Goal: Transaction & Acquisition: Download file/media

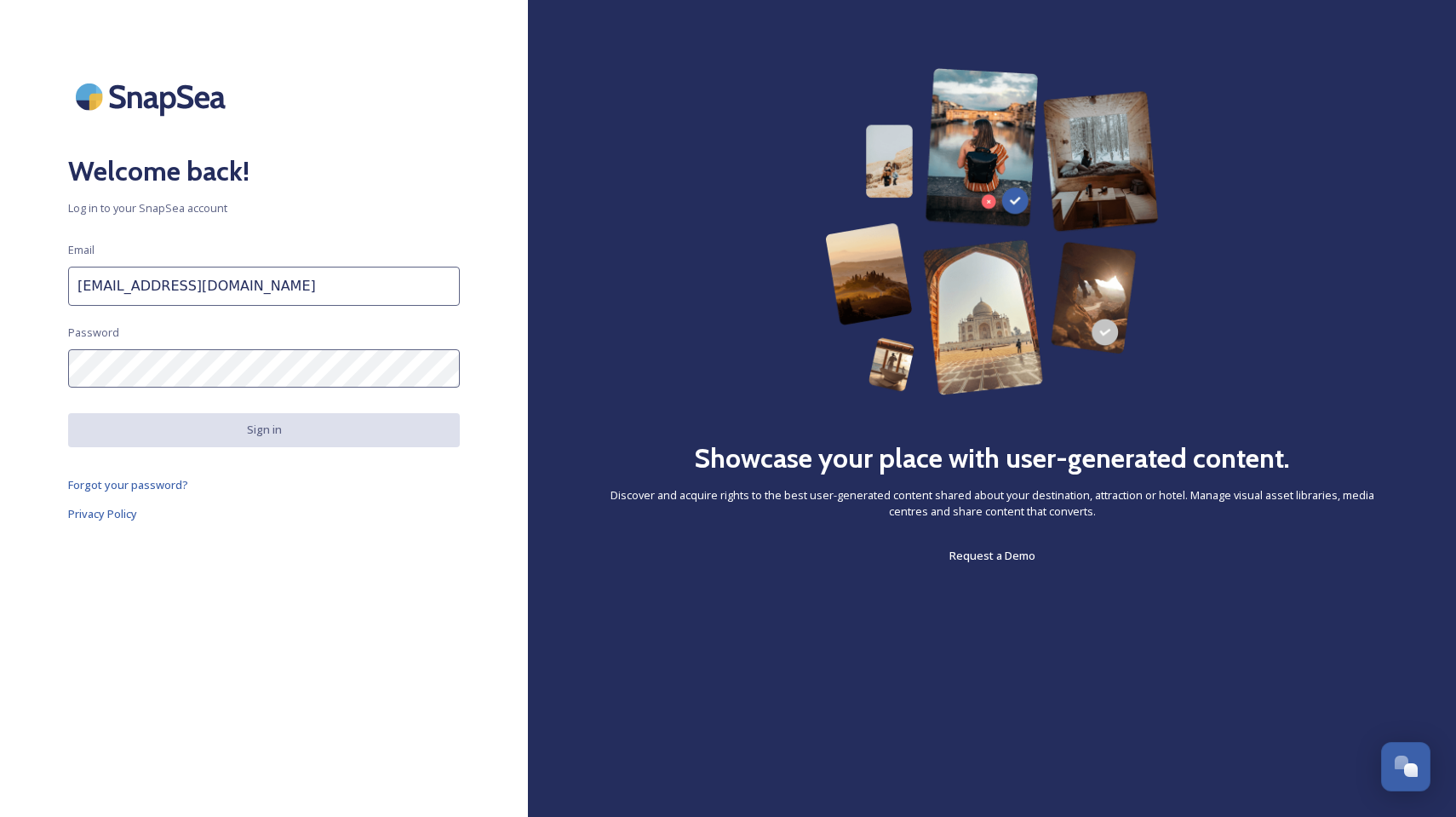
type input "[EMAIL_ADDRESS][DOMAIN_NAME]"
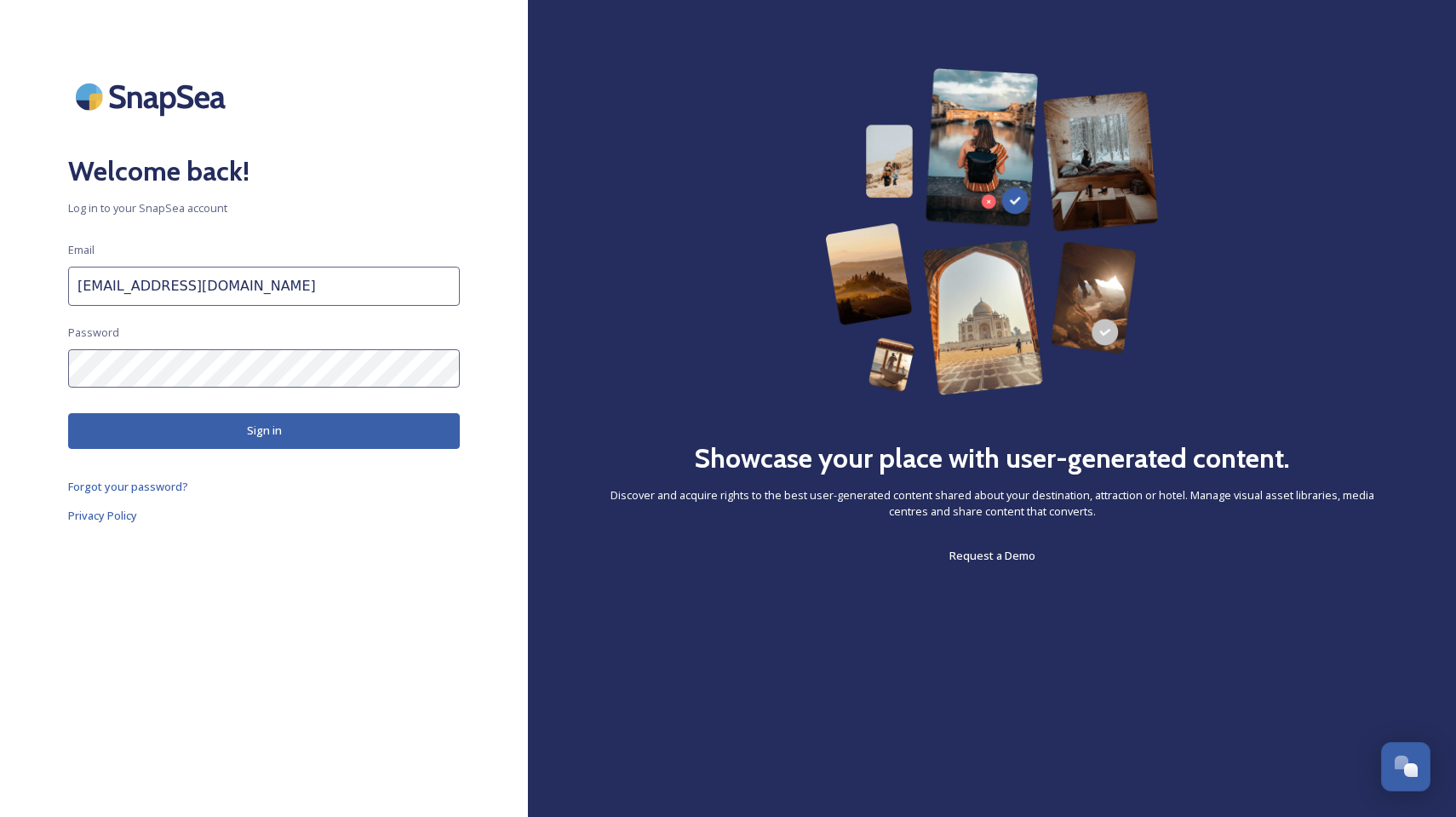
click at [238, 427] on button "Sign in" at bounding box center [264, 430] width 391 height 35
click at [301, 422] on button "Sign in" at bounding box center [264, 430] width 391 height 35
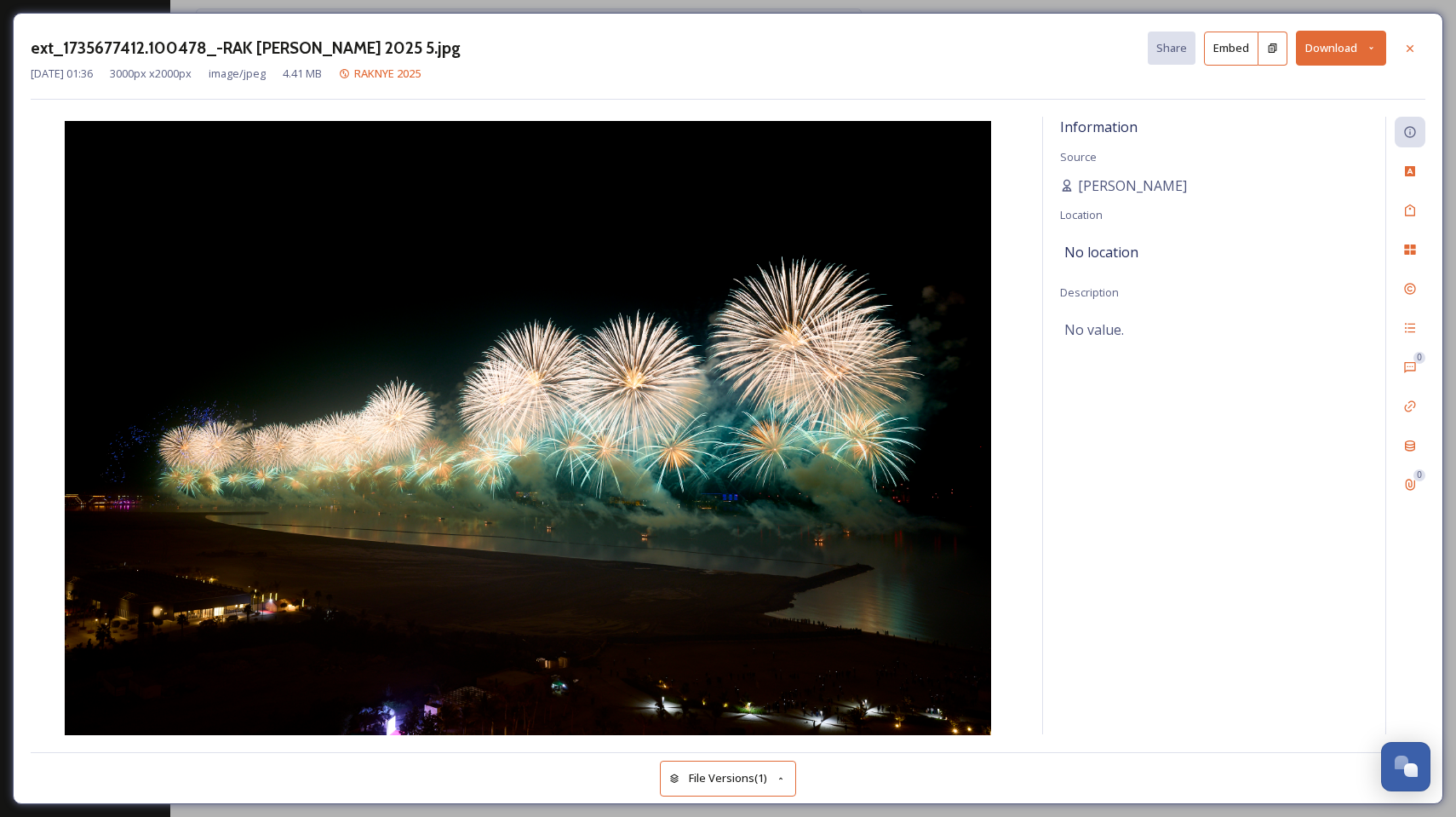
click at [1359, 38] on button "Download" at bounding box center [1341, 48] width 91 height 35
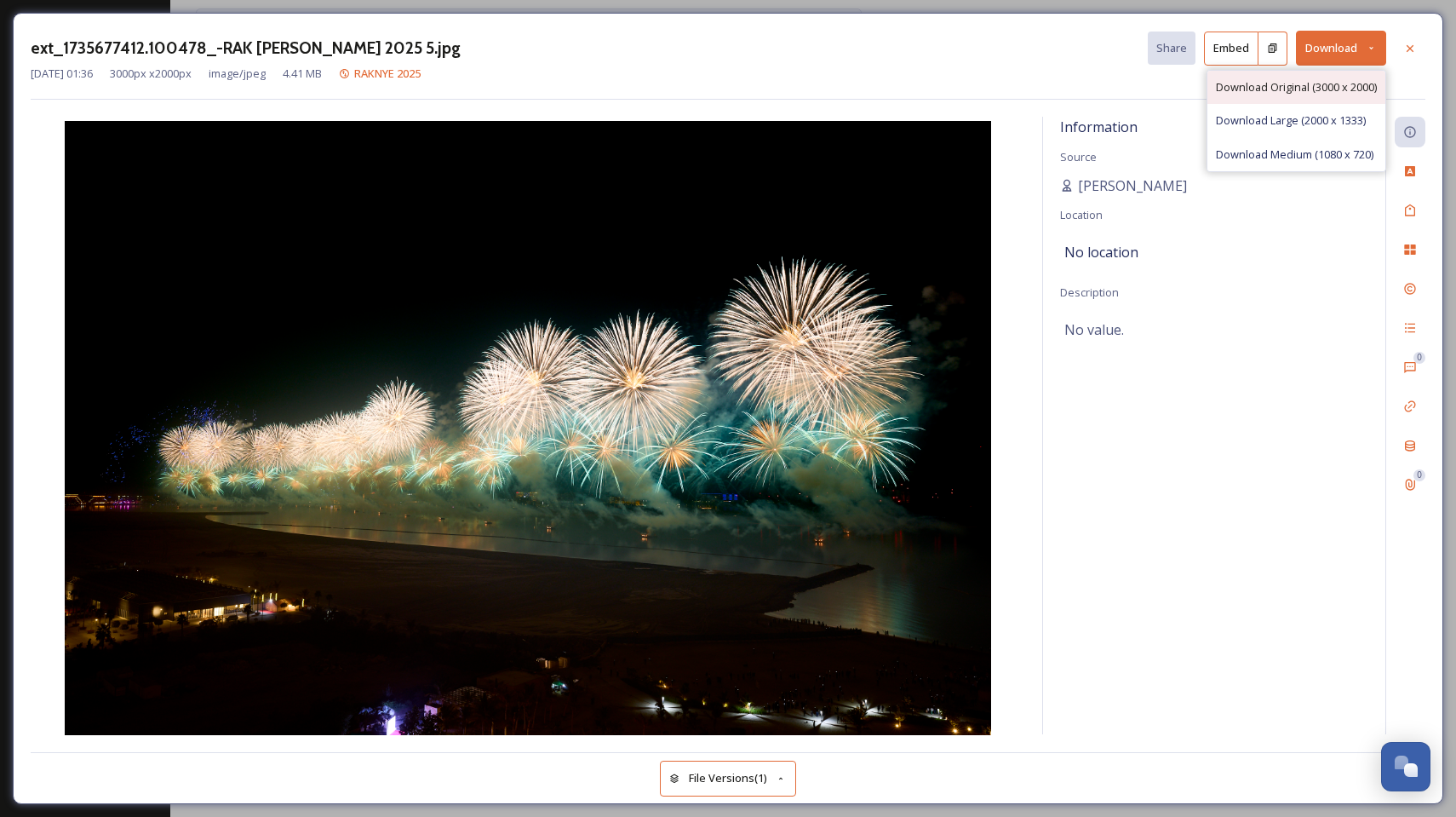
click at [1350, 74] on div "Download Original (3000 x 2000)" at bounding box center [1296, 88] width 178 height 33
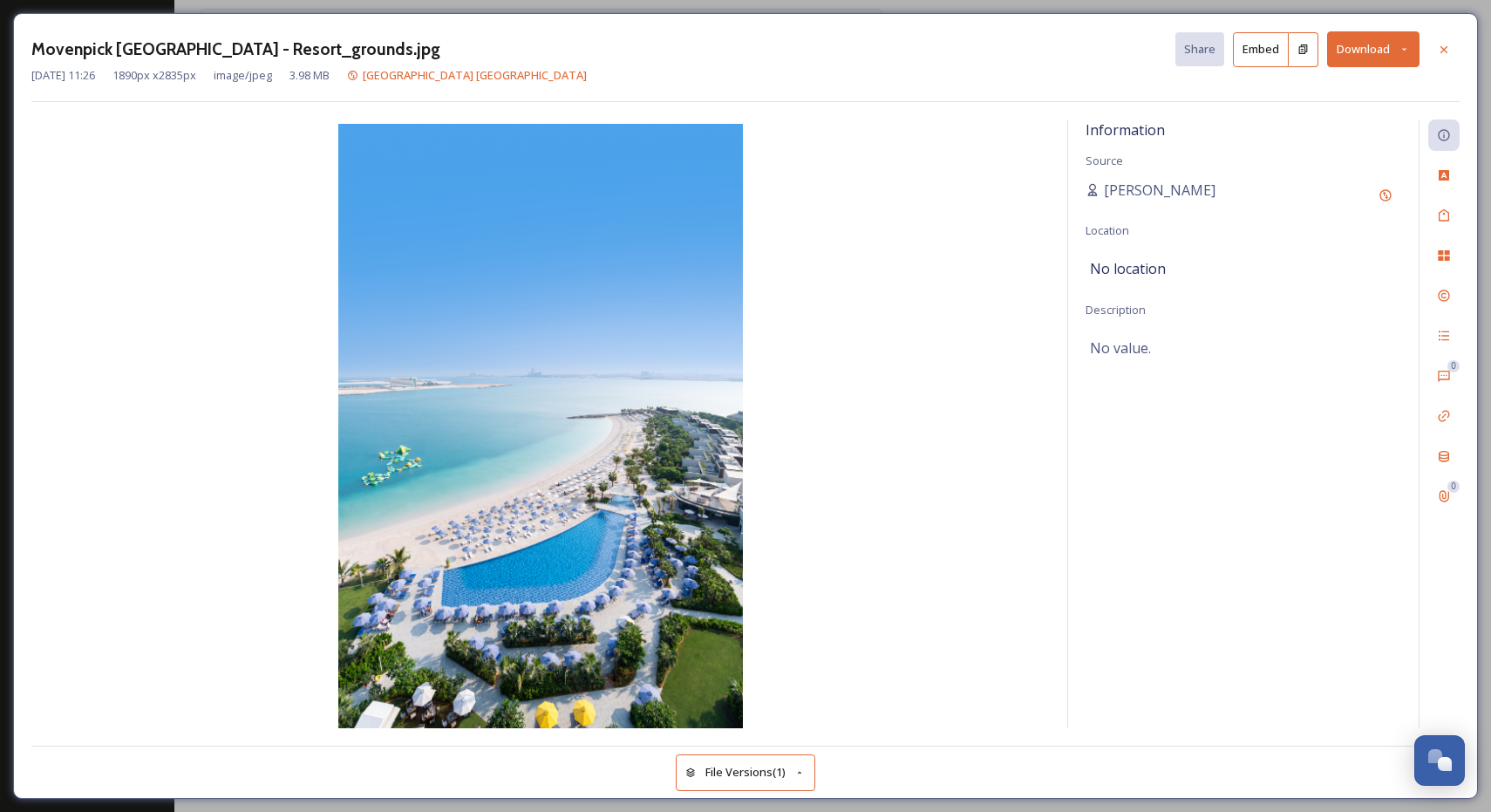
click at [1398, 48] on button "Download" at bounding box center [1373, 49] width 93 height 36
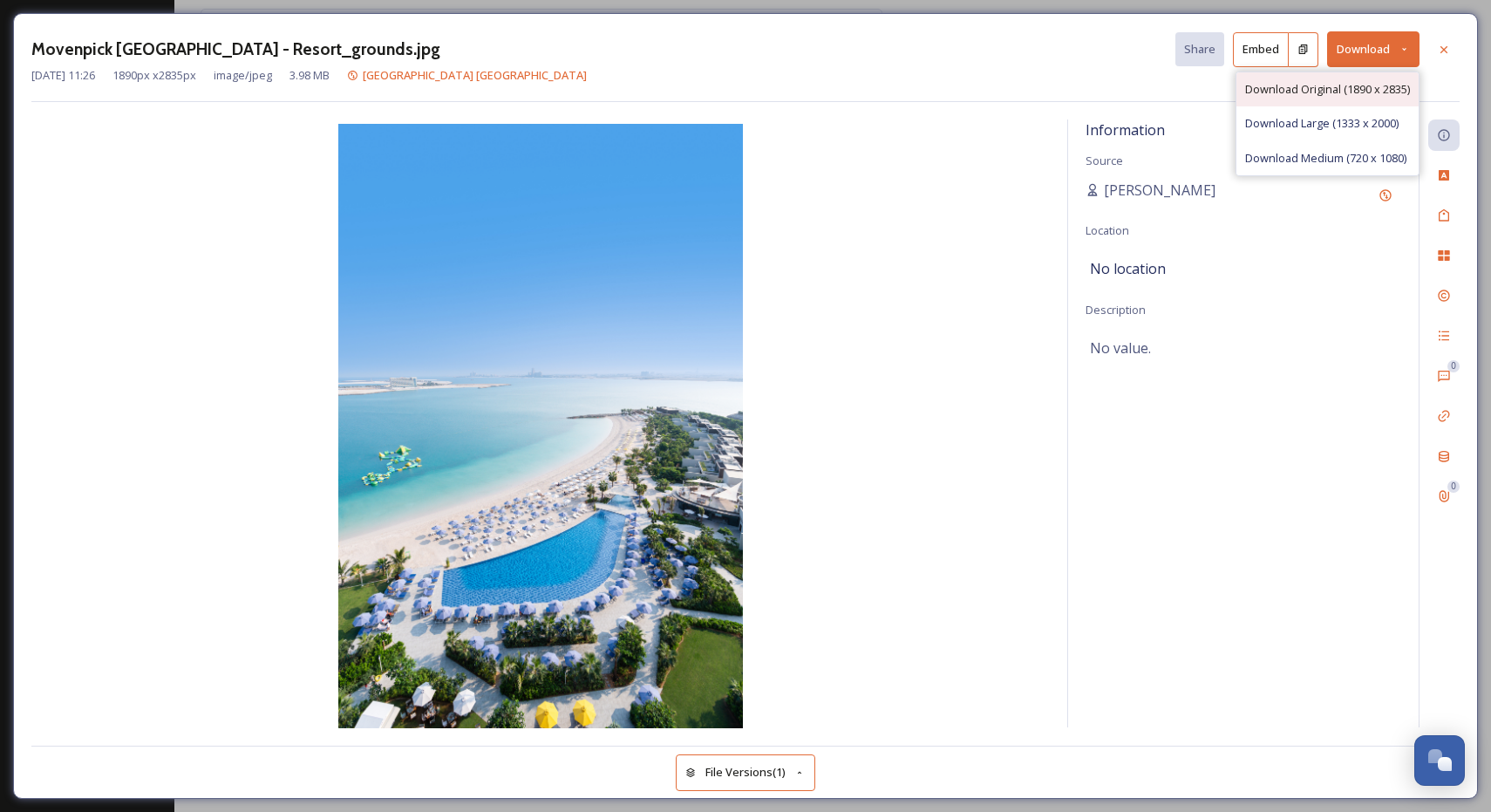
click at [1287, 85] on span "Download Original (1890 x 2835)" at bounding box center [1327, 89] width 164 height 17
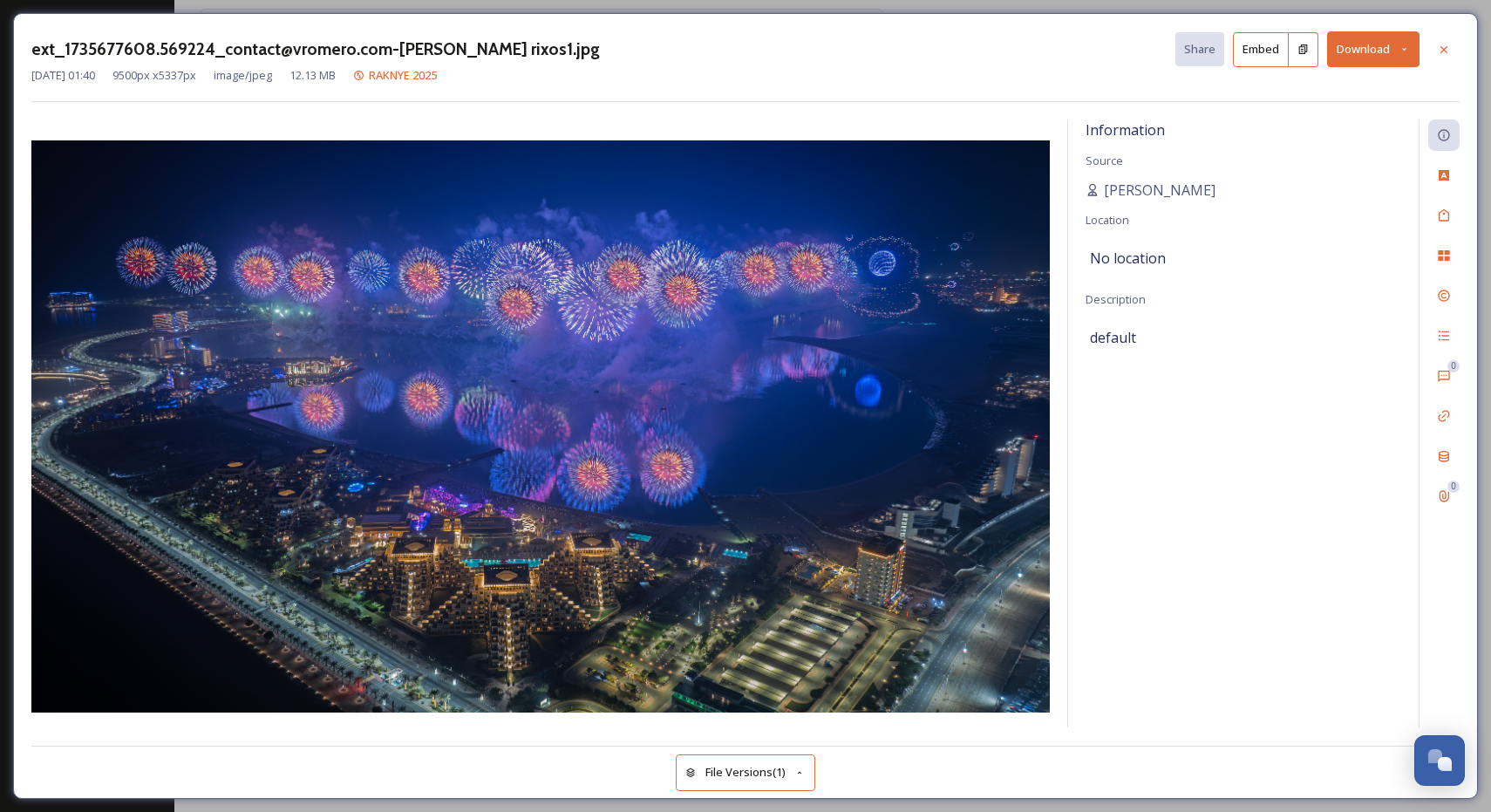
click at [1356, 51] on button "Download" at bounding box center [1373, 49] width 93 height 36
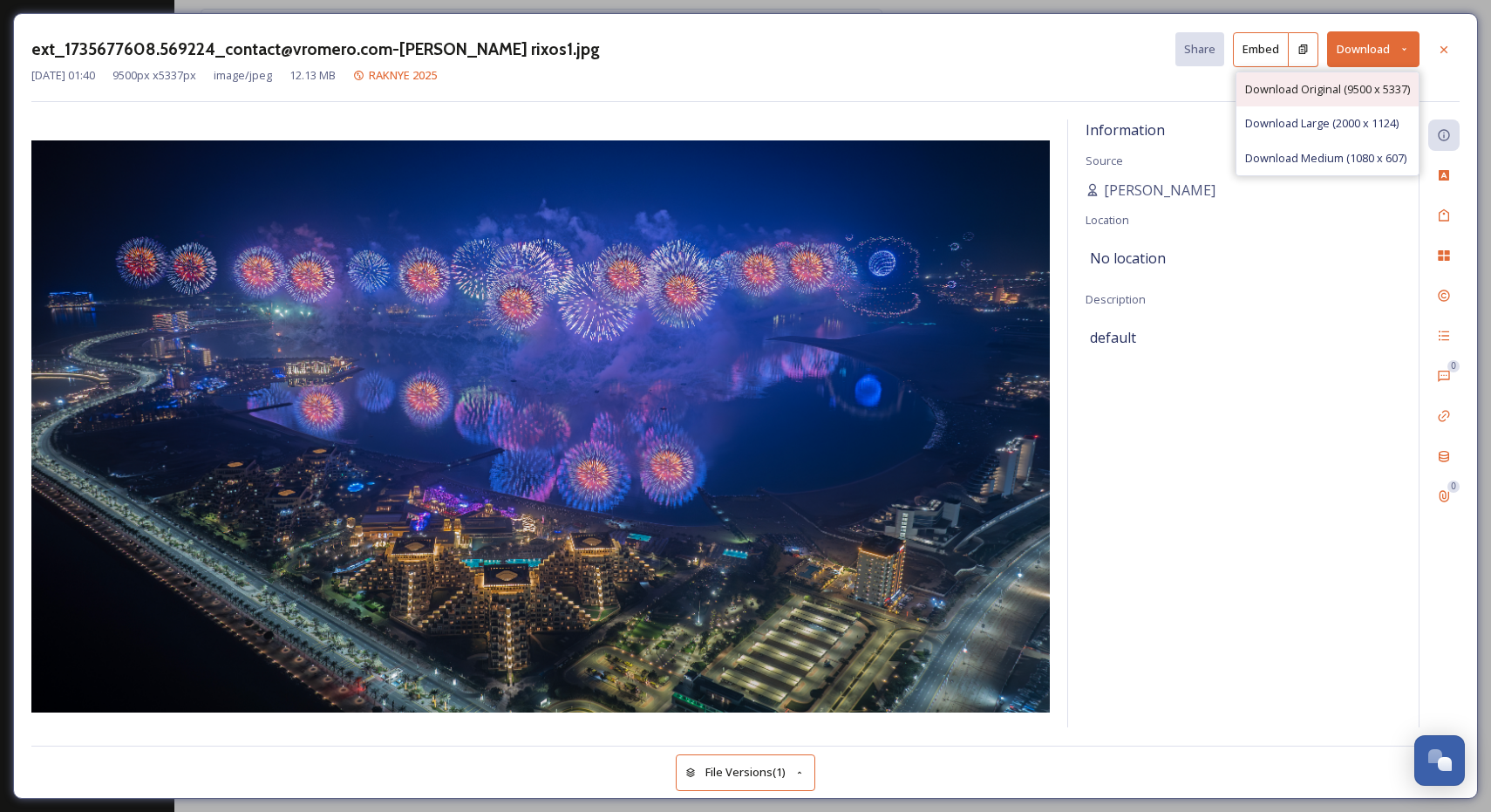
click at [1348, 89] on span "Download Original (9500 x 5337)" at bounding box center [1327, 89] width 164 height 17
